Goal: Information Seeking & Learning: Learn about a topic

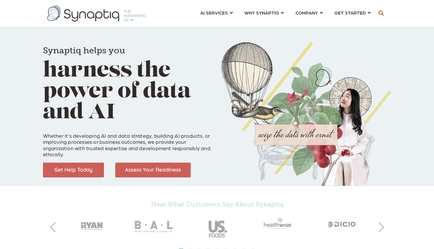
scroll to position [0, 3]
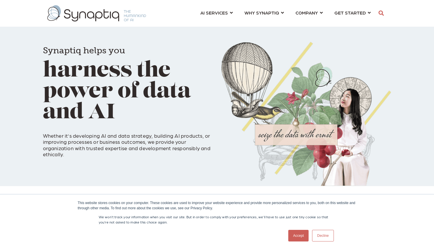
click at [323, 234] on link "Decline" at bounding box center [322, 236] width 21 height 12
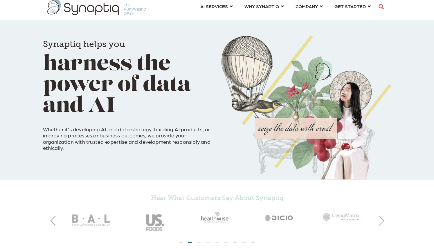
scroll to position [1, 0]
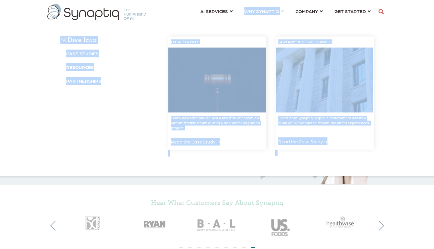
click at [80, 80] on b "Partnerships" at bounding box center [83, 81] width 35 height 6
click at [81, 81] on b "Partnerships" at bounding box center [83, 81] width 35 height 6
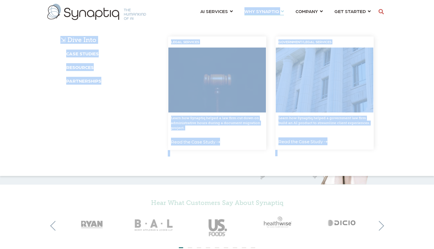
click at [159, 93] on div "⇲ Dive Into Case Studies Resources Partnerships" at bounding box center [109, 98] width 107 height 125
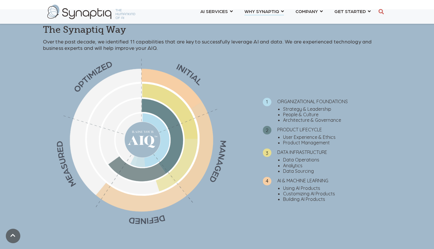
scroll to position [199, 0]
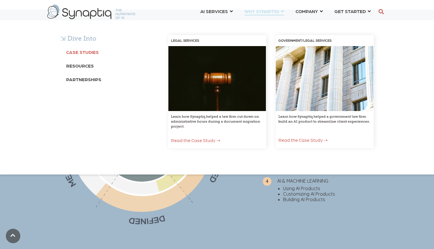
click at [82, 54] on b "Case Studies" at bounding box center [82, 52] width 33 height 6
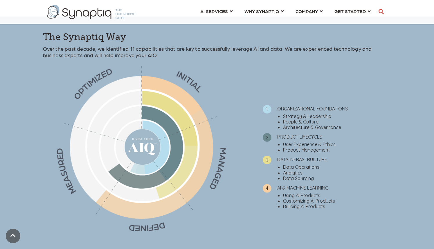
scroll to position [194, 0]
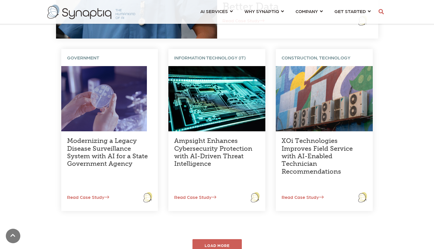
scroll to position [170, 0]
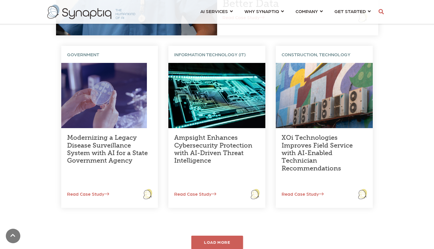
click at [217, 244] on div "LOAD MORE" at bounding box center [217, 243] width 52 height 14
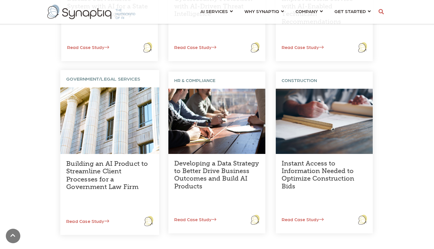
scroll to position [317, 0]
